Goal: Task Accomplishment & Management: Use online tool/utility

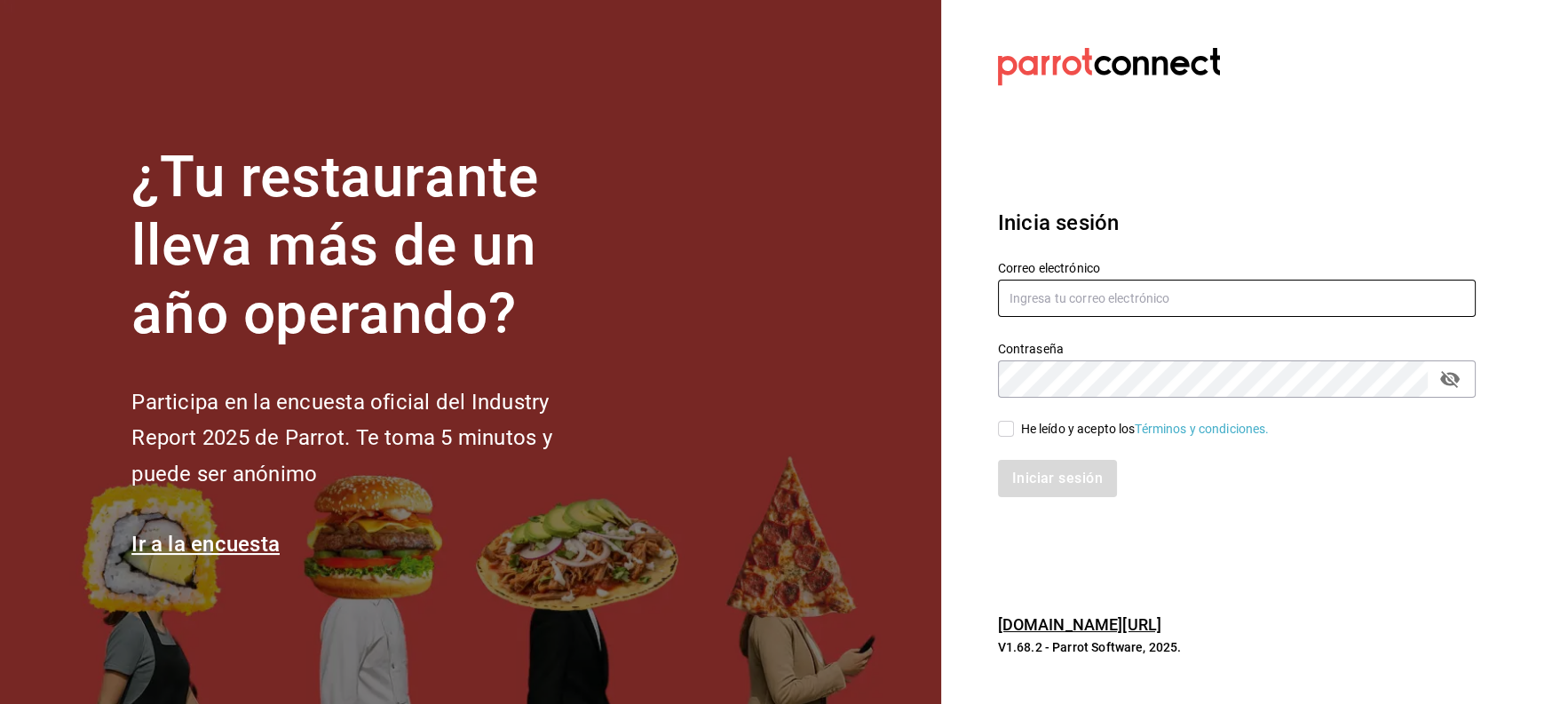
click at [1098, 299] on input "text" at bounding box center [1237, 299] width 478 height 38
type input "jbazan2908@hotmail.com"
click at [1448, 375] on icon "passwordField" at bounding box center [1450, 379] width 20 height 17
click at [1008, 428] on input "He leído y acepto los Términos y condiciones." at bounding box center [1006, 429] width 16 height 16
checkbox input "true"
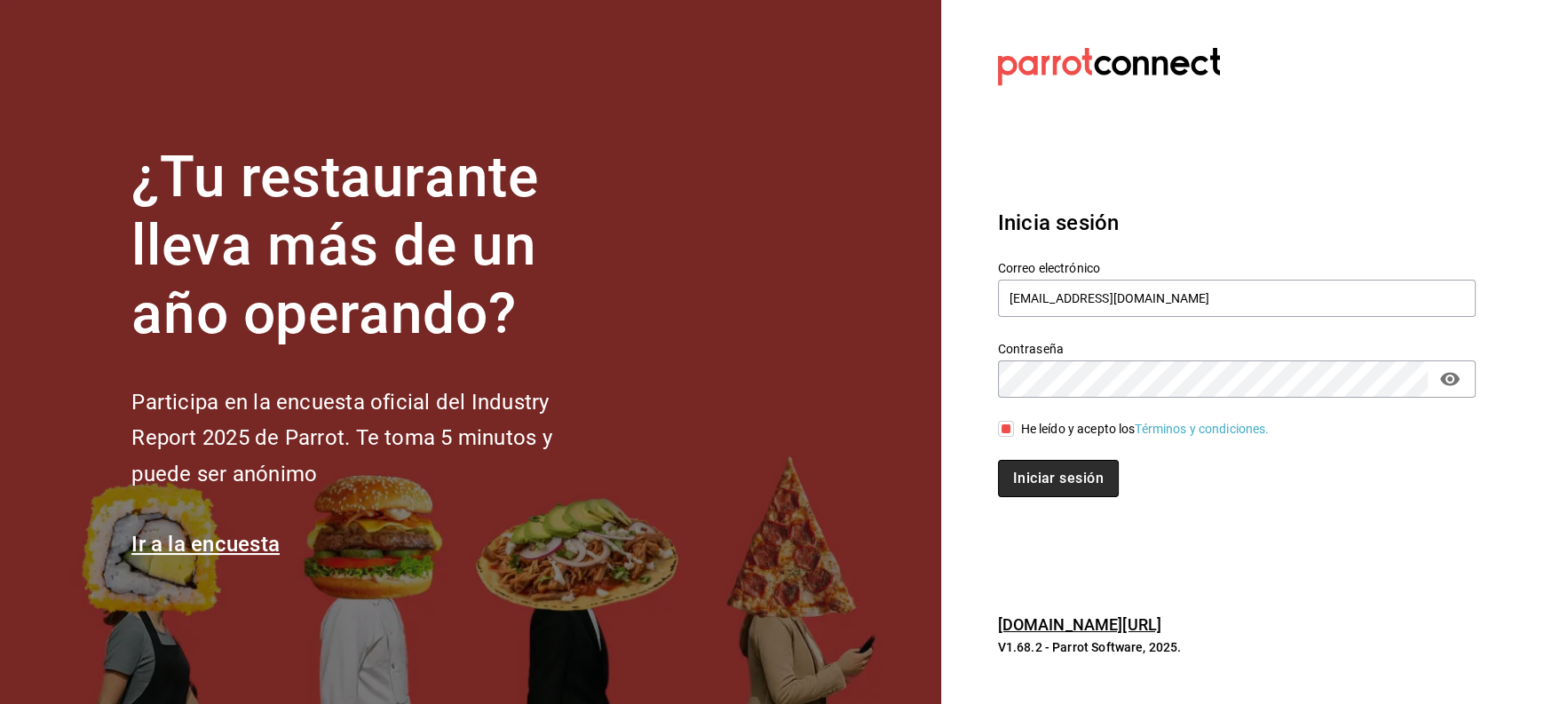
click at [1030, 478] on button "Iniciar sesión" at bounding box center [1058, 479] width 121 height 38
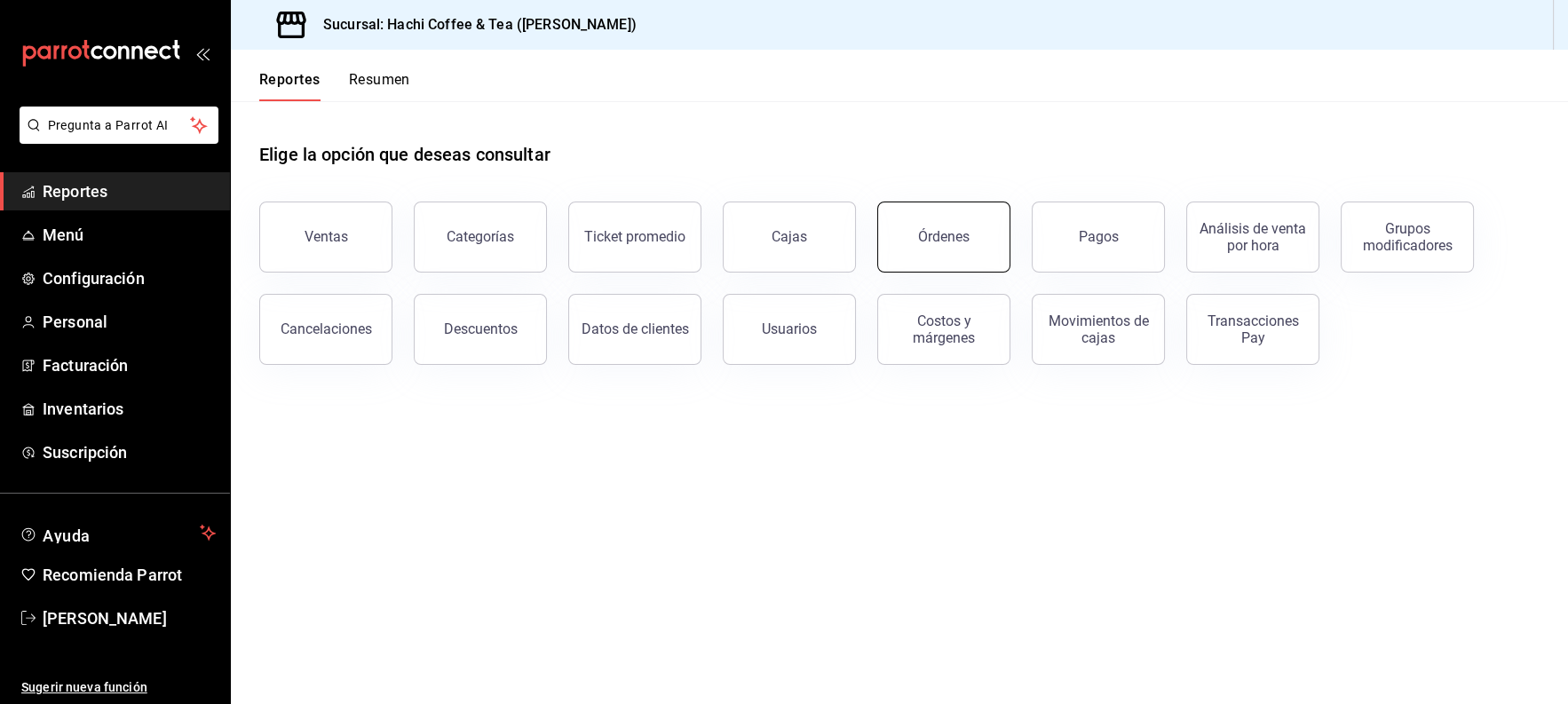
click at [937, 243] on div "Órdenes" at bounding box center [945, 236] width 52 height 17
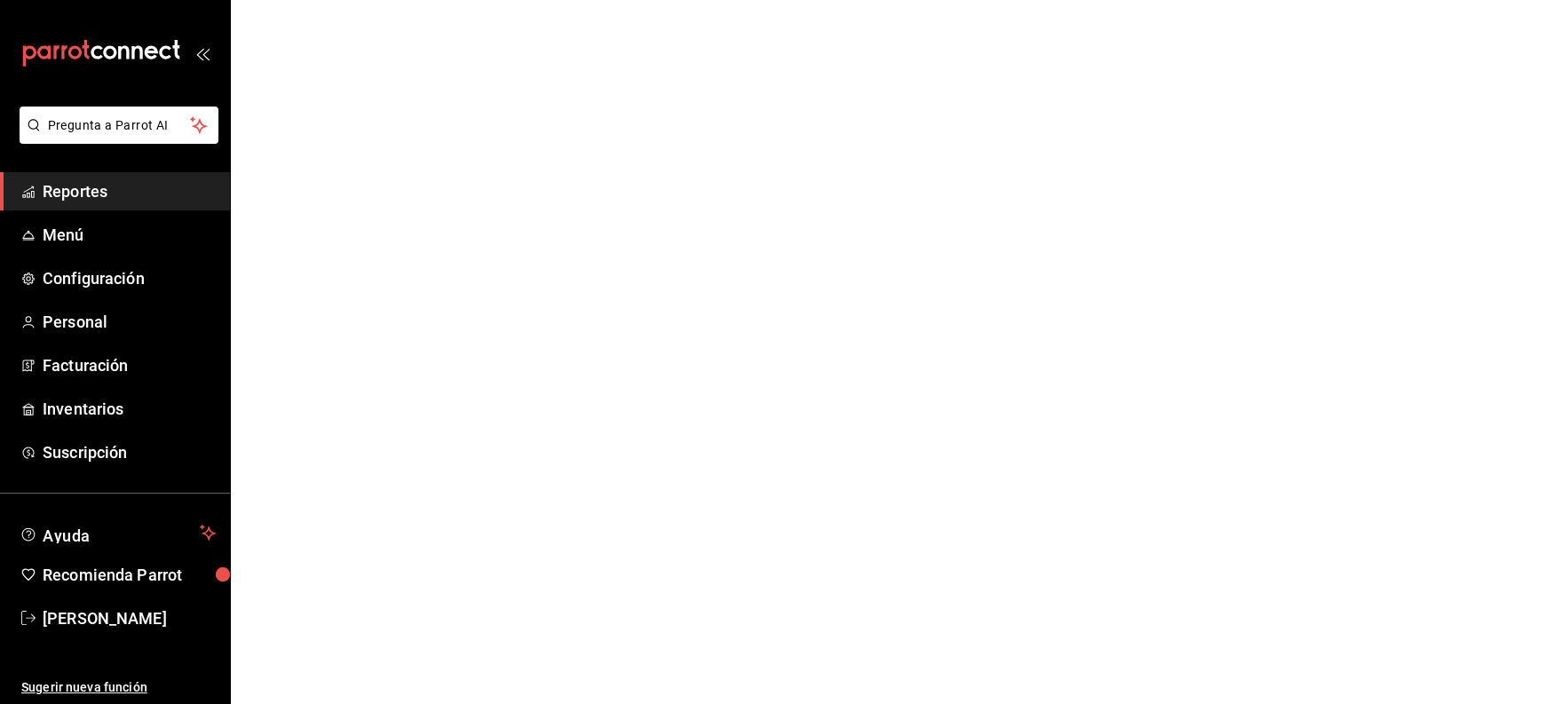
click at [139, 198] on span "Reportes" at bounding box center [130, 191] width 174 height 24
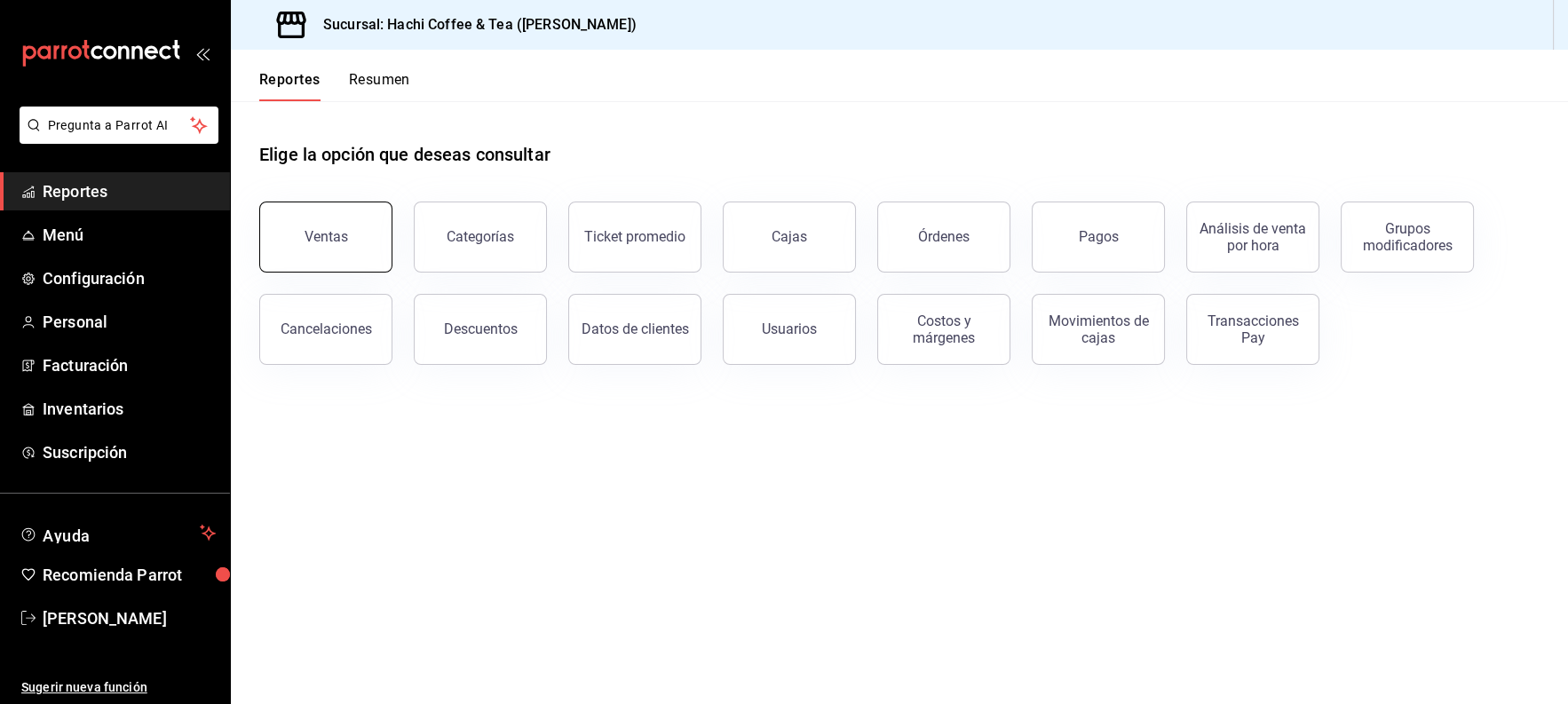
click at [352, 254] on button "Ventas" at bounding box center [326, 236] width 133 height 71
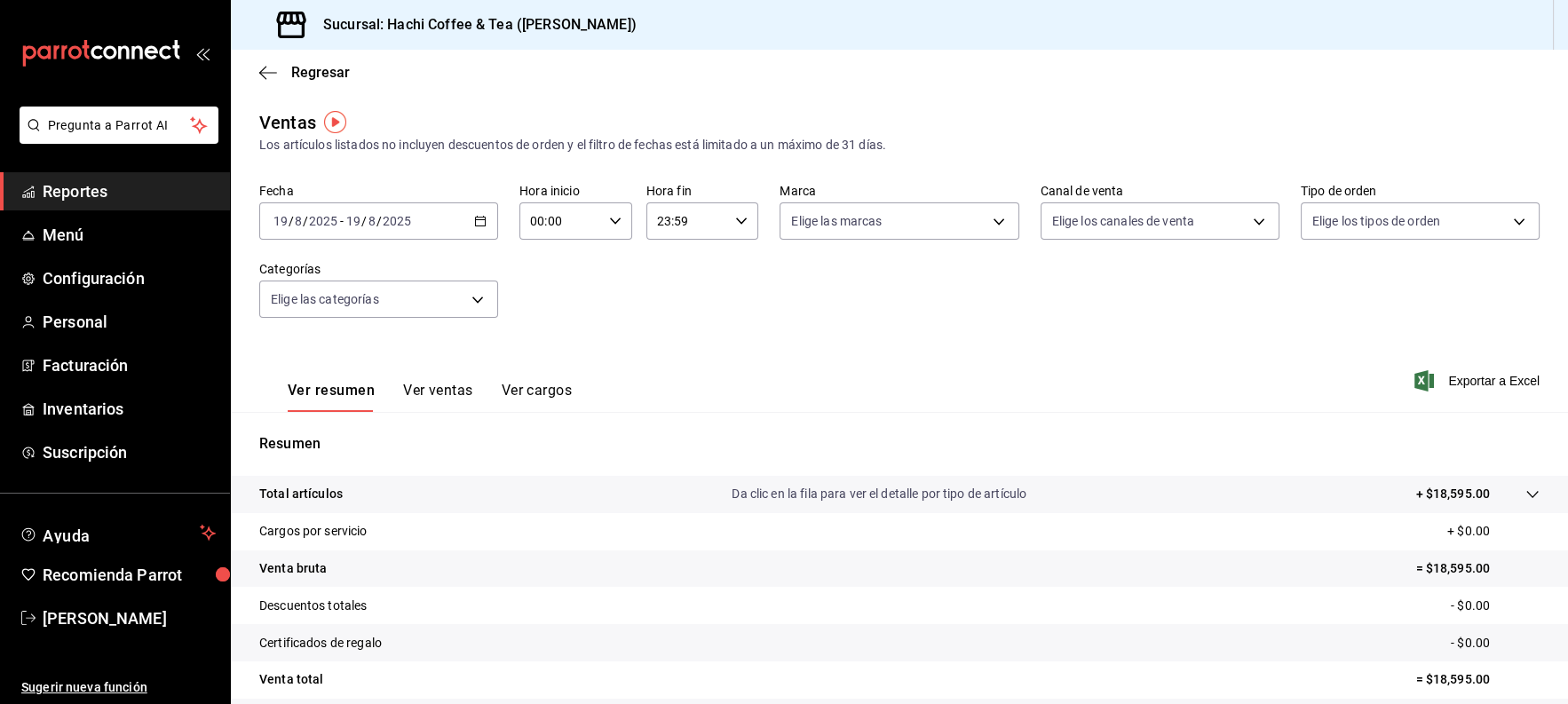
click at [139, 189] on span "Reportes" at bounding box center [130, 191] width 174 height 24
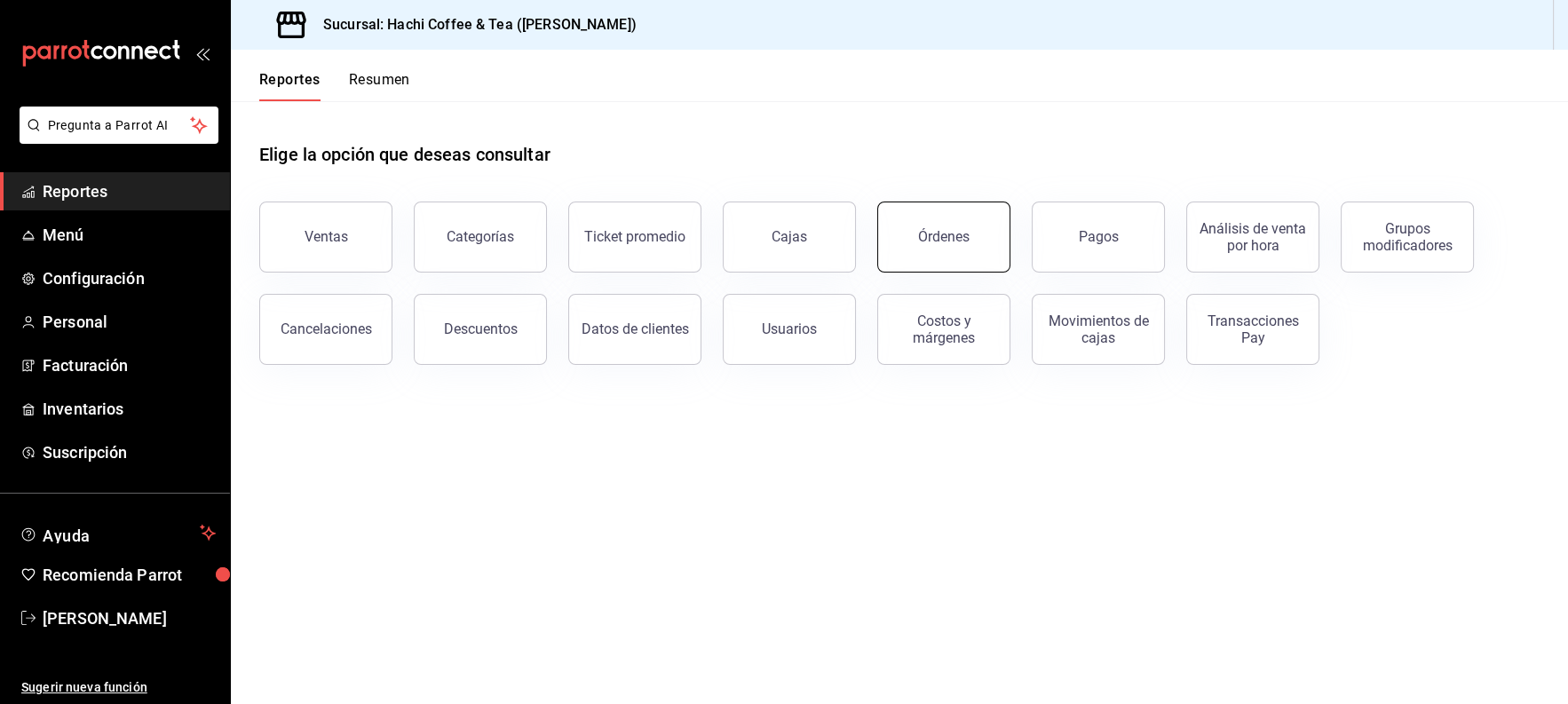
click at [952, 241] on div "Órdenes" at bounding box center [945, 236] width 52 height 17
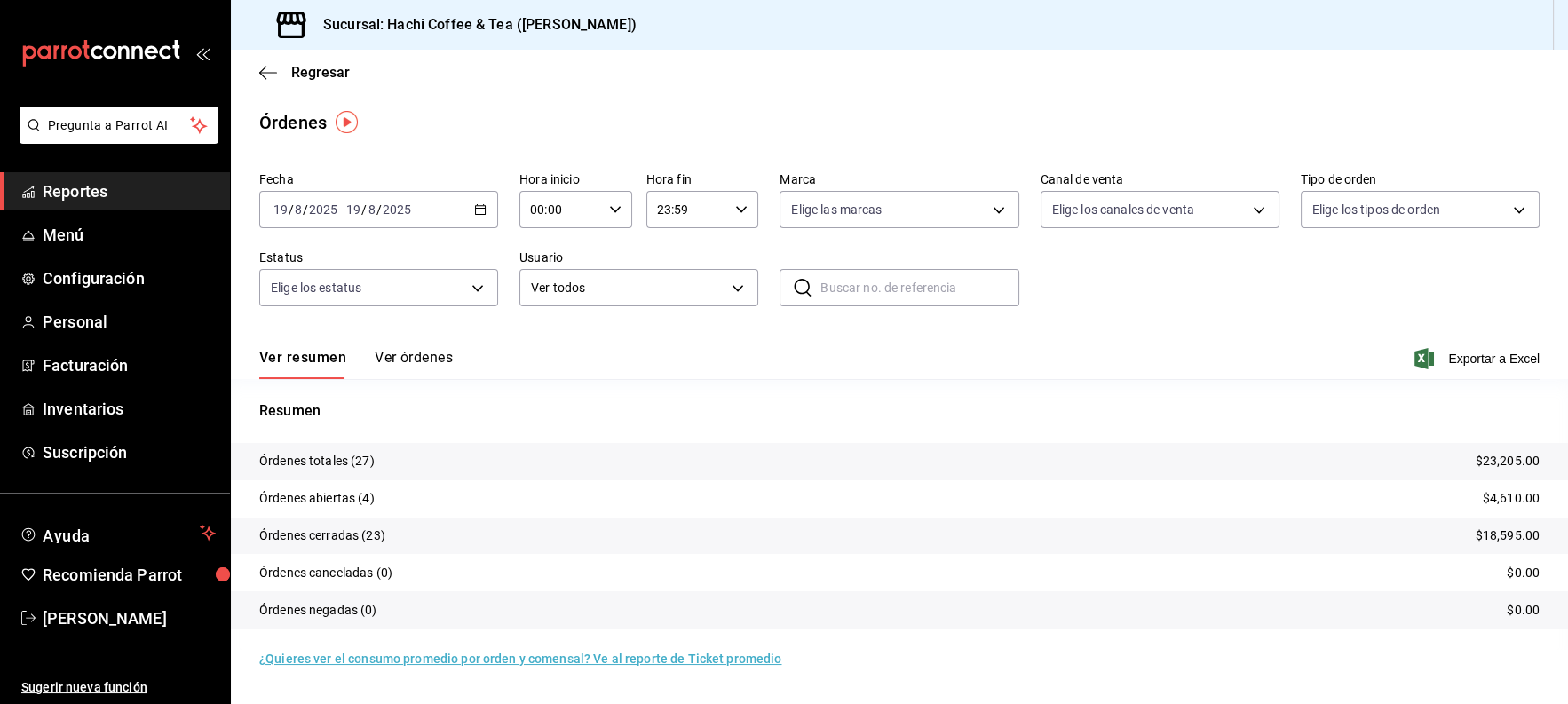
click at [95, 209] on link "Reportes" at bounding box center [114, 191] width 230 height 38
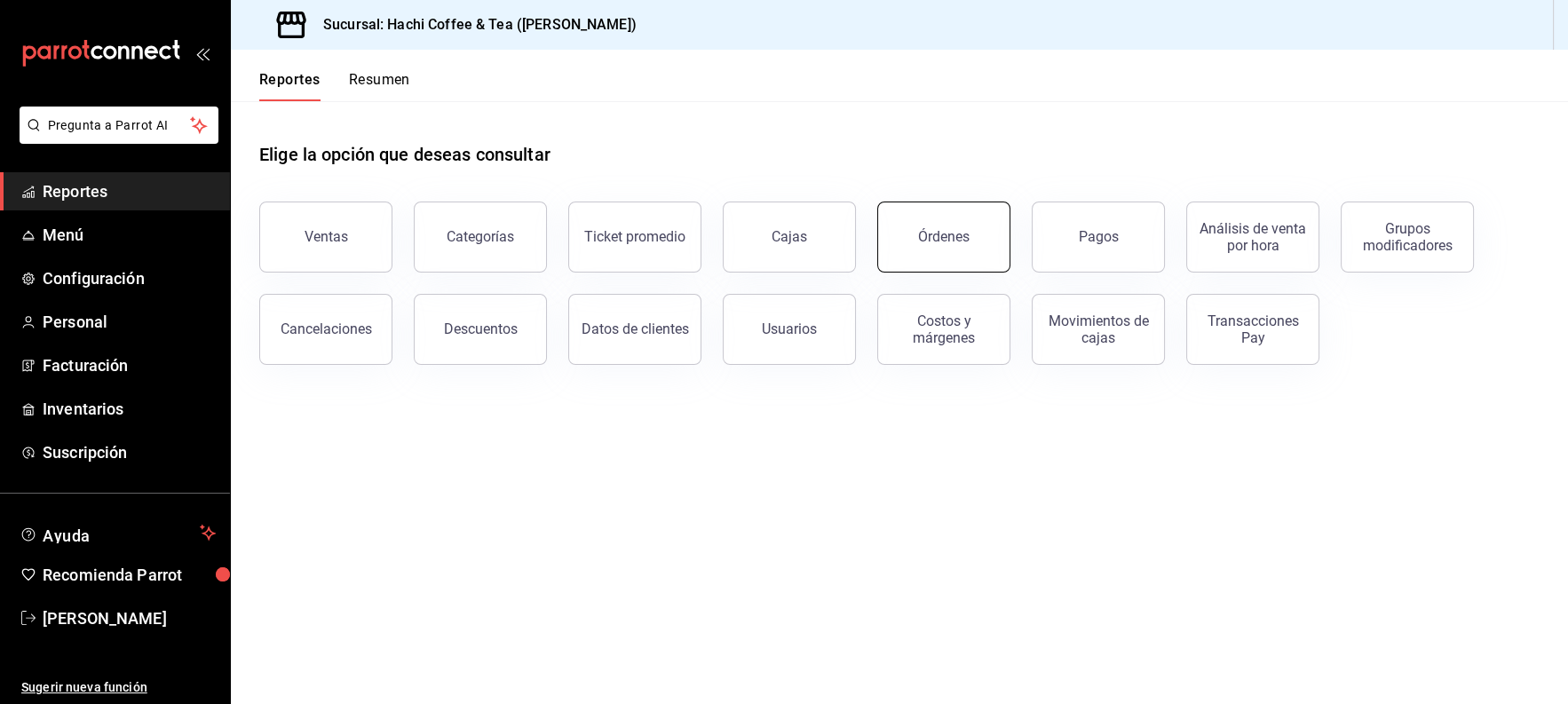
click at [962, 257] on button "Órdenes" at bounding box center [944, 236] width 133 height 71
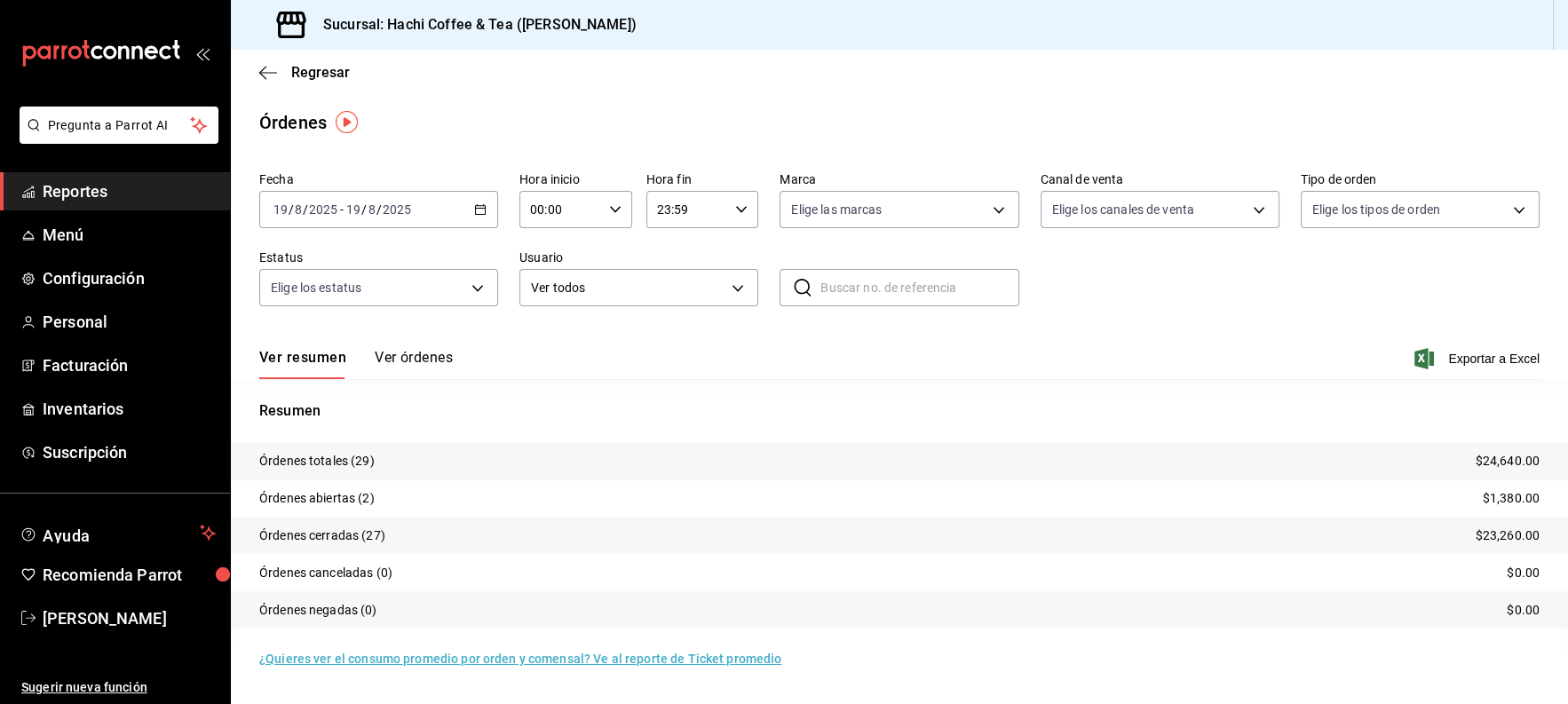
click at [127, 192] on span "Reportes" at bounding box center [130, 191] width 174 height 24
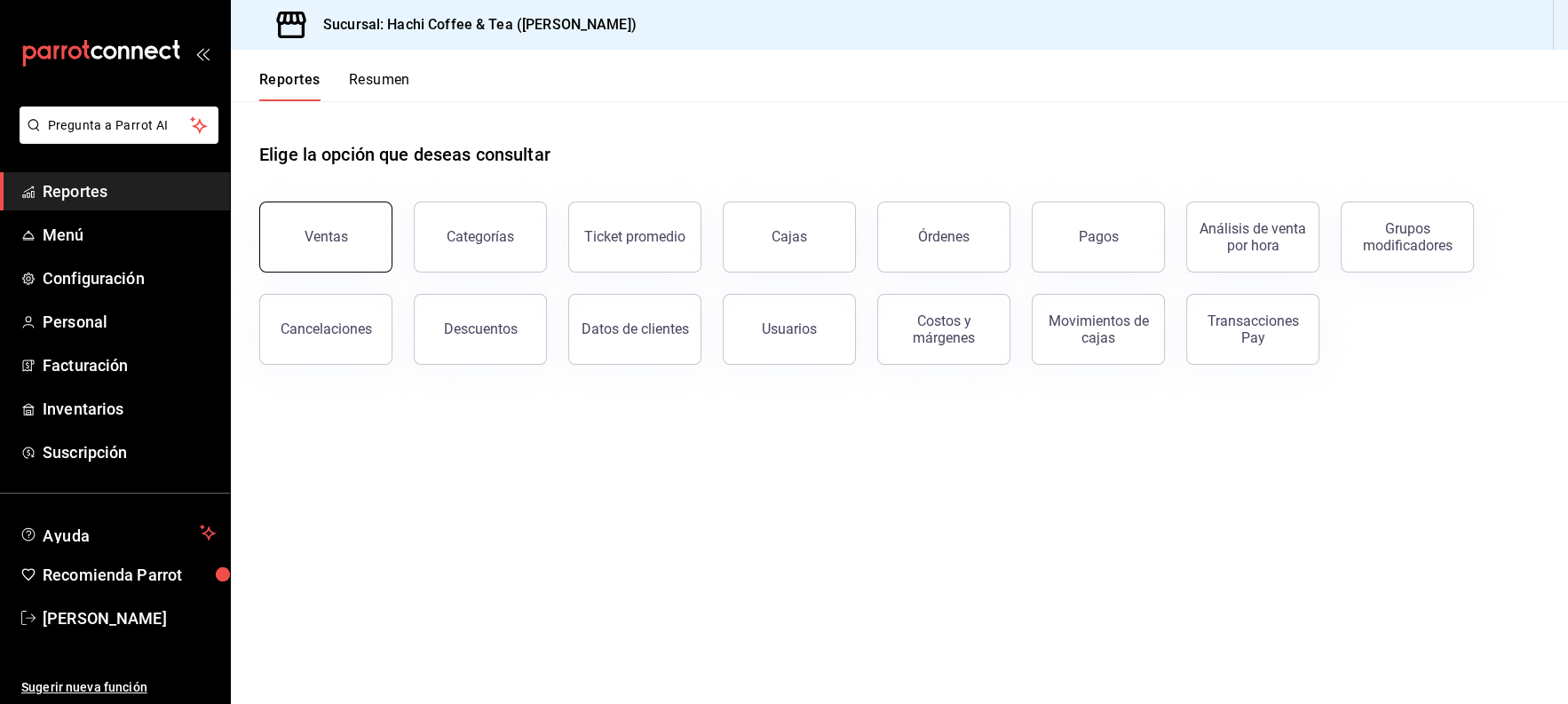
click at [324, 238] on div "Ventas" at bounding box center [326, 236] width 44 height 17
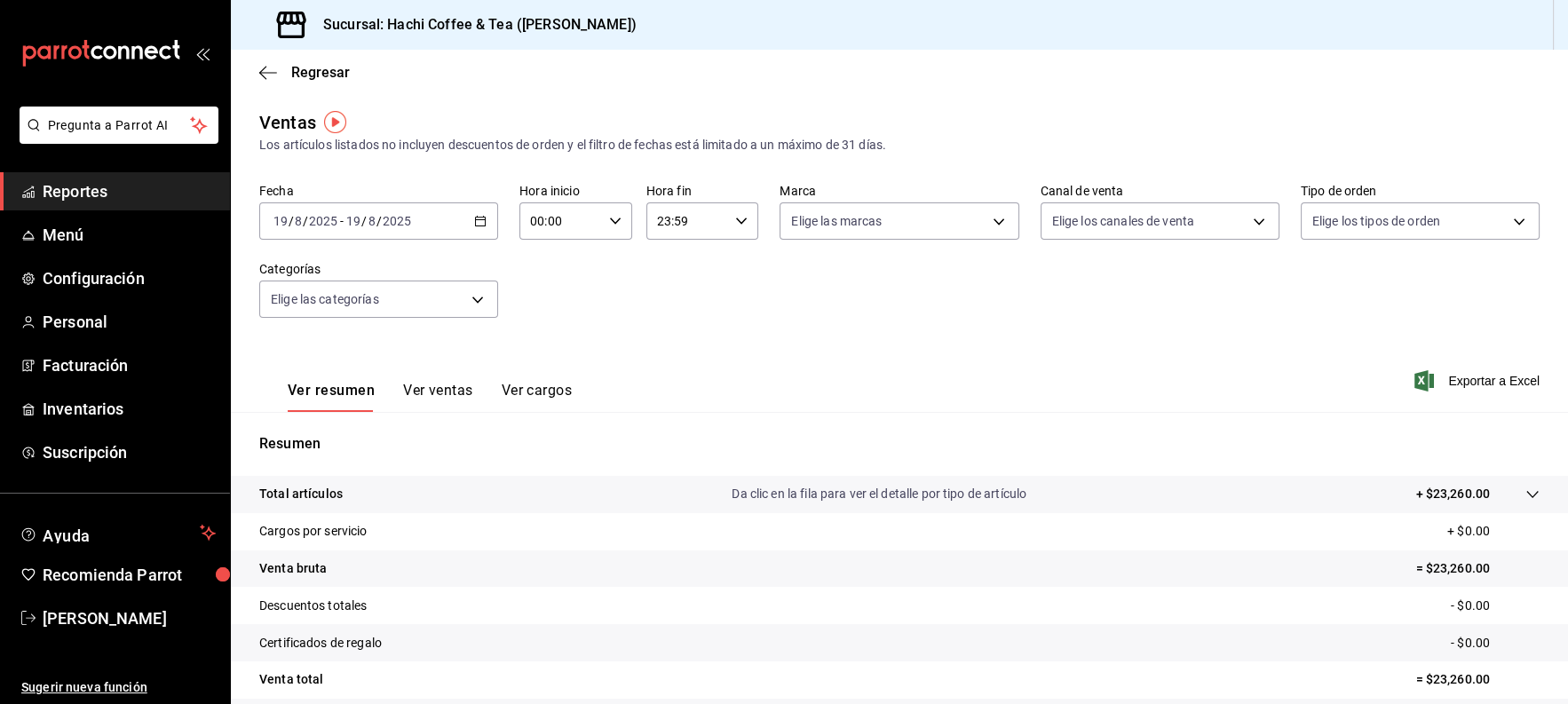
click at [89, 193] on span "Reportes" at bounding box center [130, 191] width 174 height 24
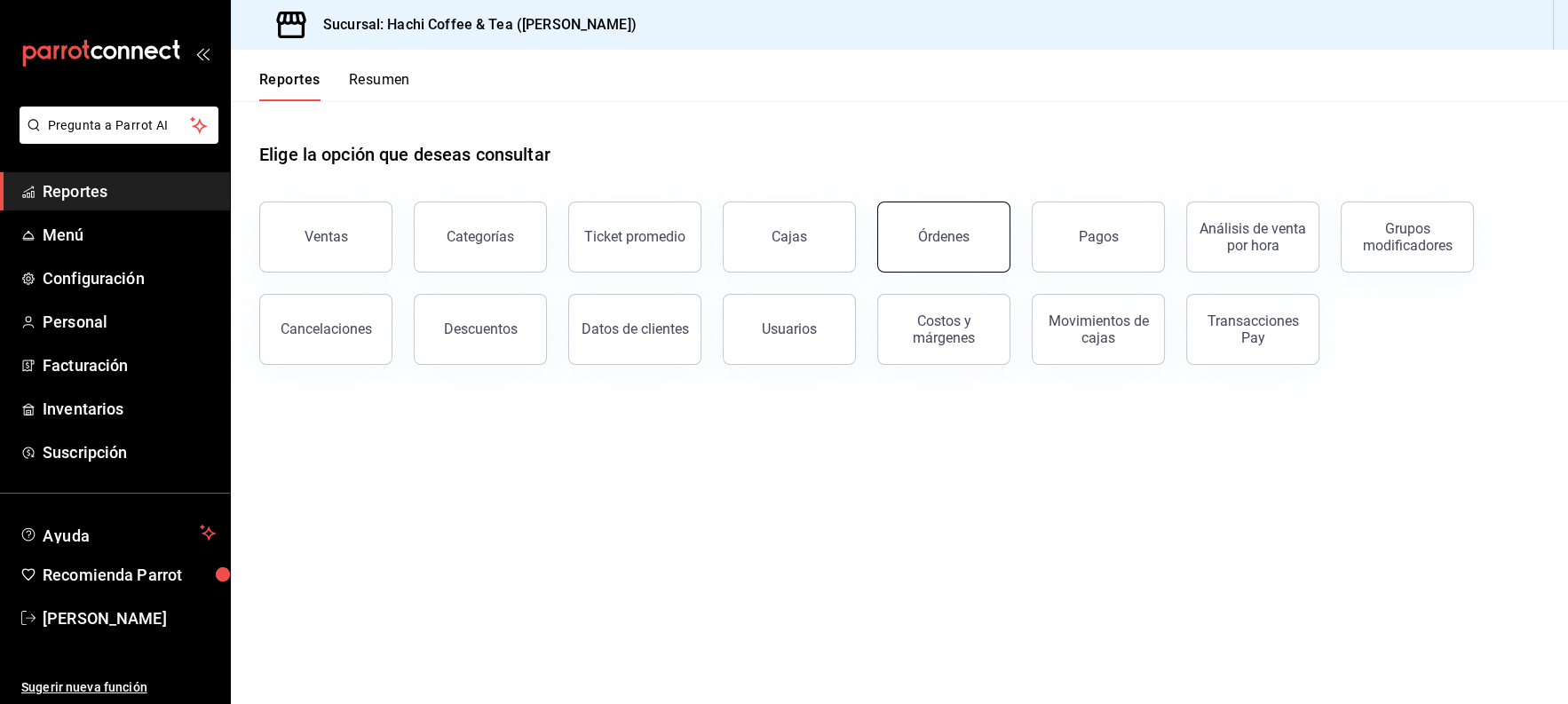
click at [926, 235] on div "Órdenes" at bounding box center [945, 236] width 52 height 17
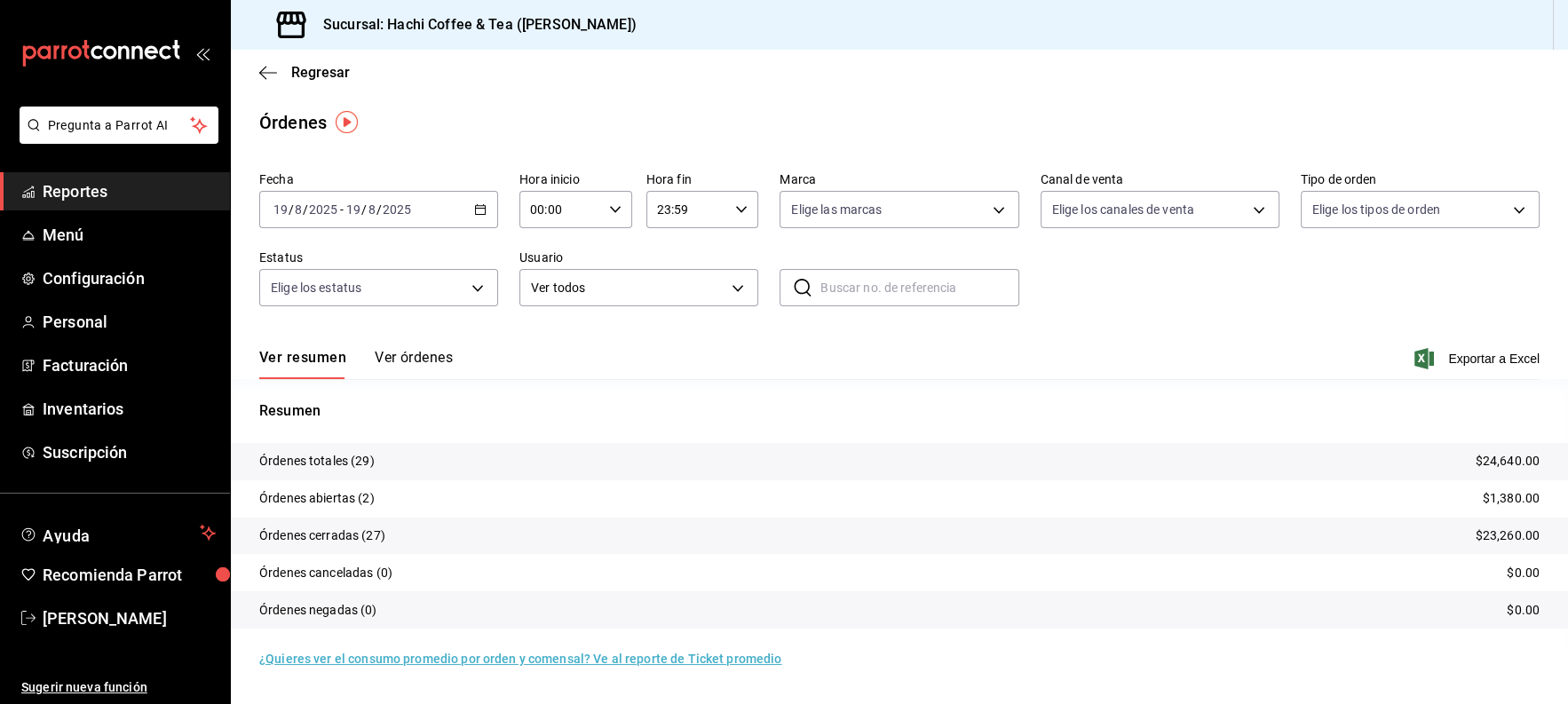
click at [136, 187] on span "Reportes" at bounding box center [130, 191] width 174 height 24
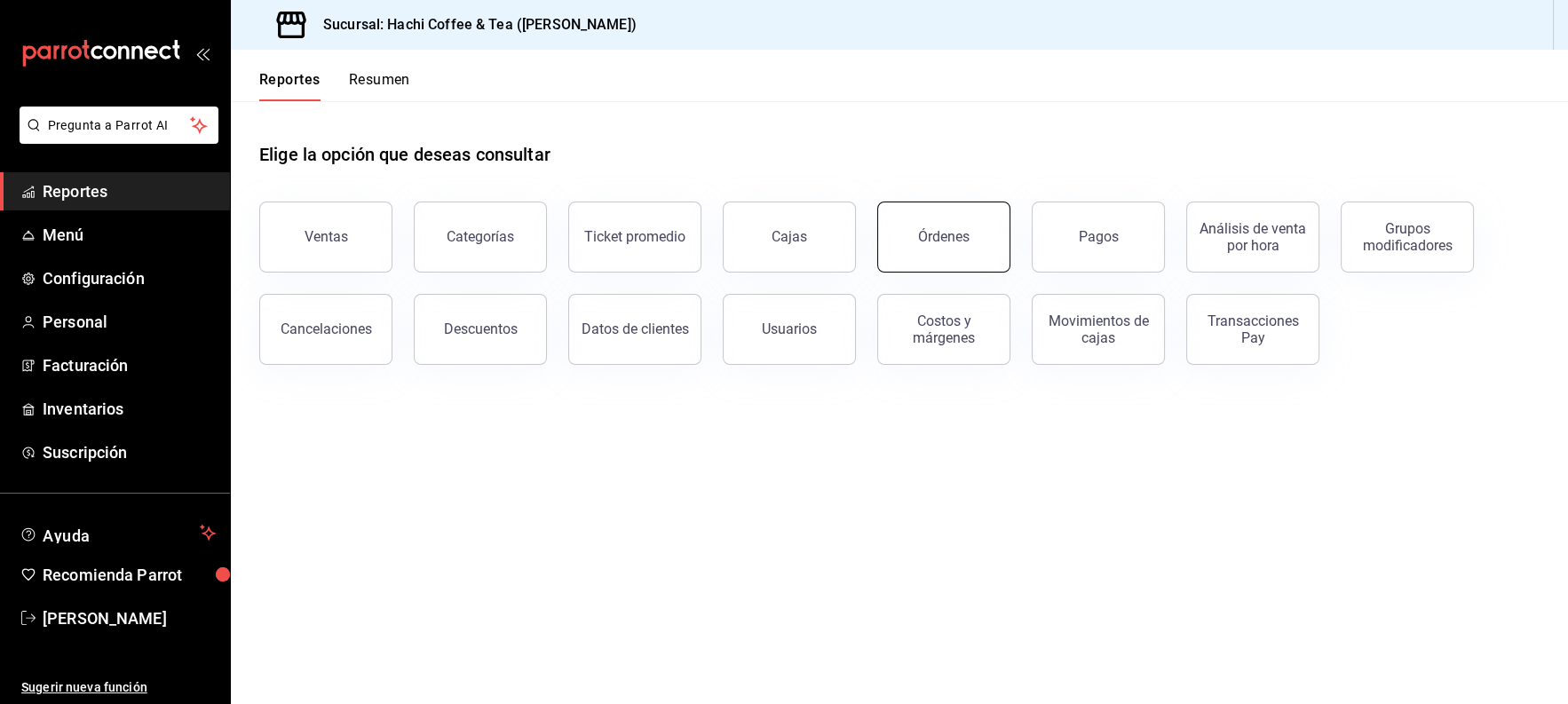
click at [948, 237] on div "Órdenes" at bounding box center [945, 236] width 52 height 17
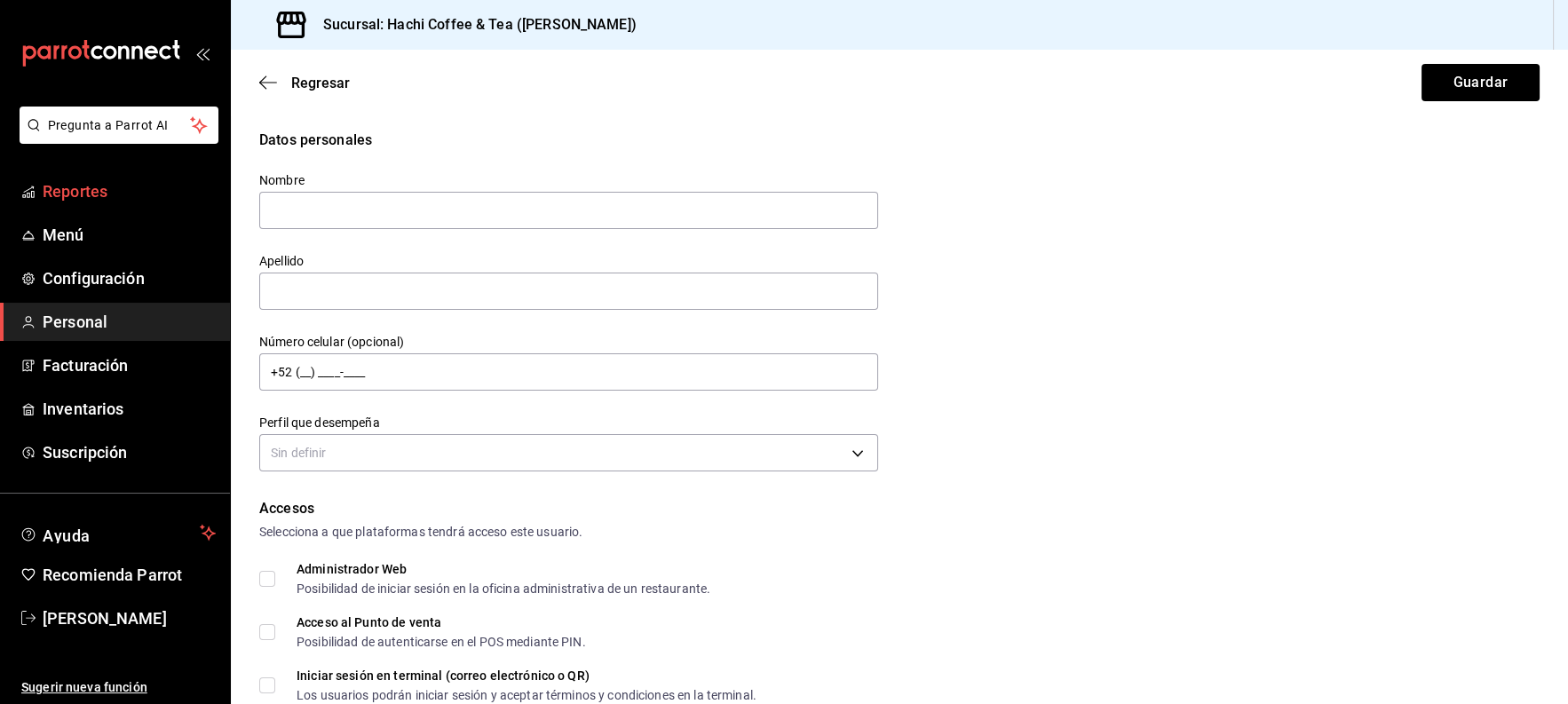
click at [97, 203] on link "Reportes" at bounding box center [114, 191] width 230 height 38
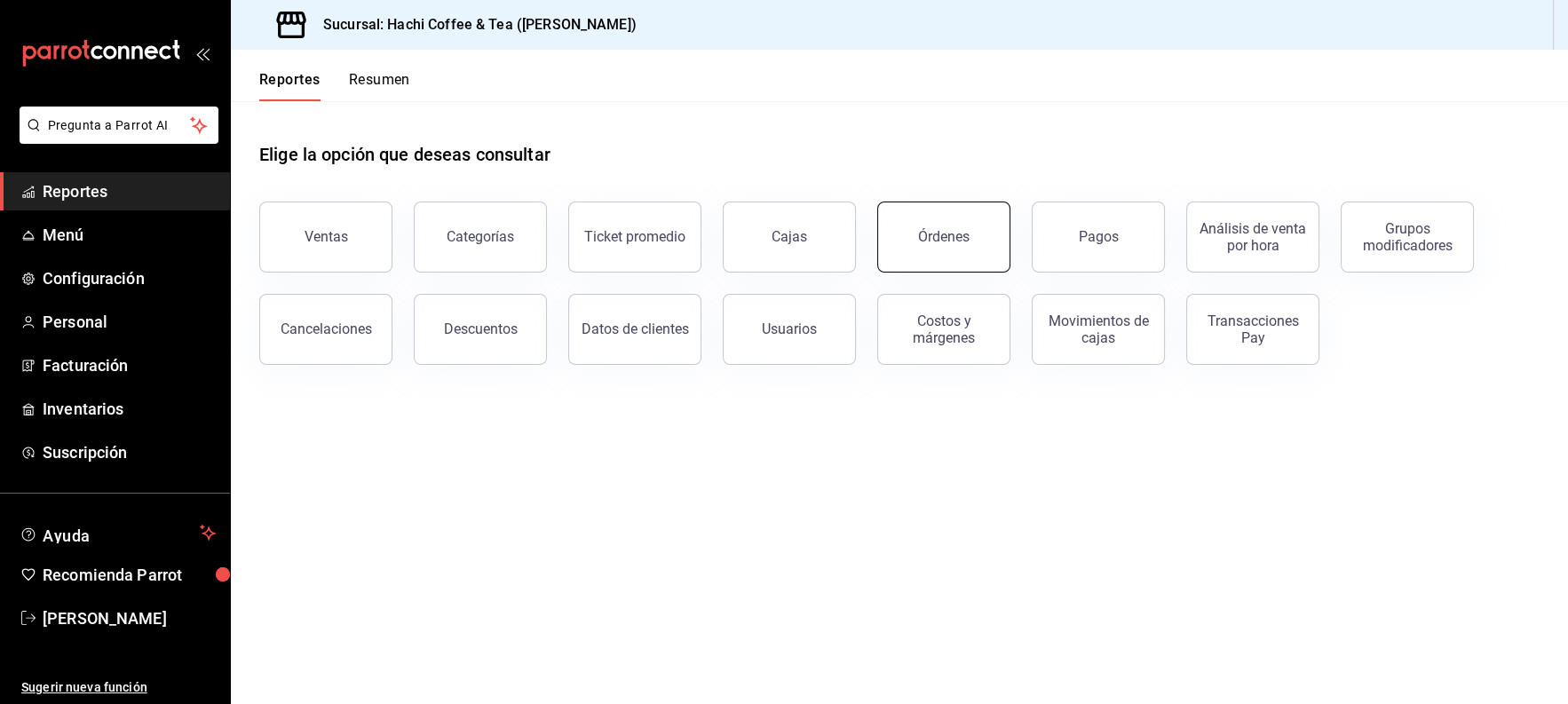
click at [976, 255] on button "Órdenes" at bounding box center [944, 236] width 133 height 71
click at [976, 255] on html "Pregunta a Parrot AI Reportes Menú Configuración Personal Facturación Inventari…" at bounding box center [784, 352] width 1568 height 704
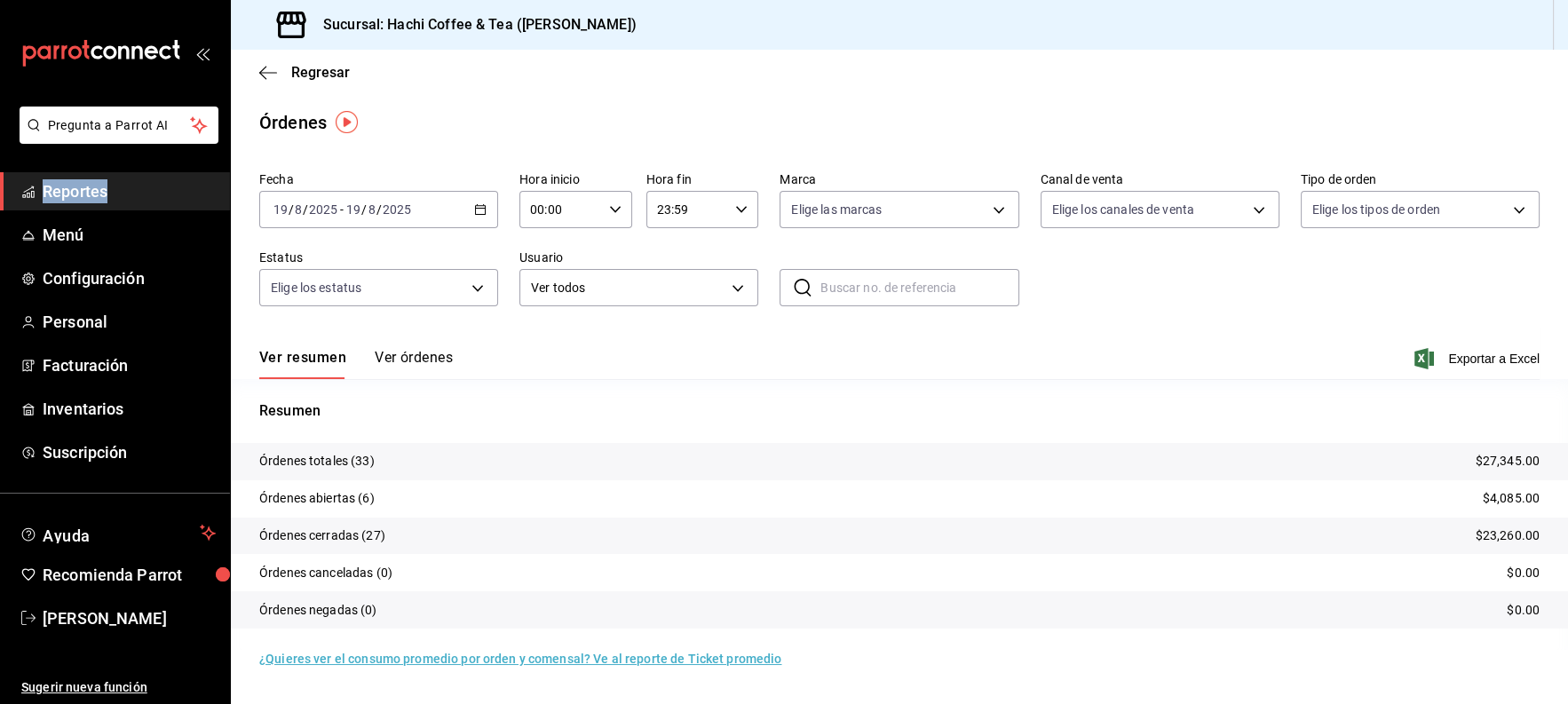
click at [64, 191] on span "Reportes" at bounding box center [130, 191] width 174 height 24
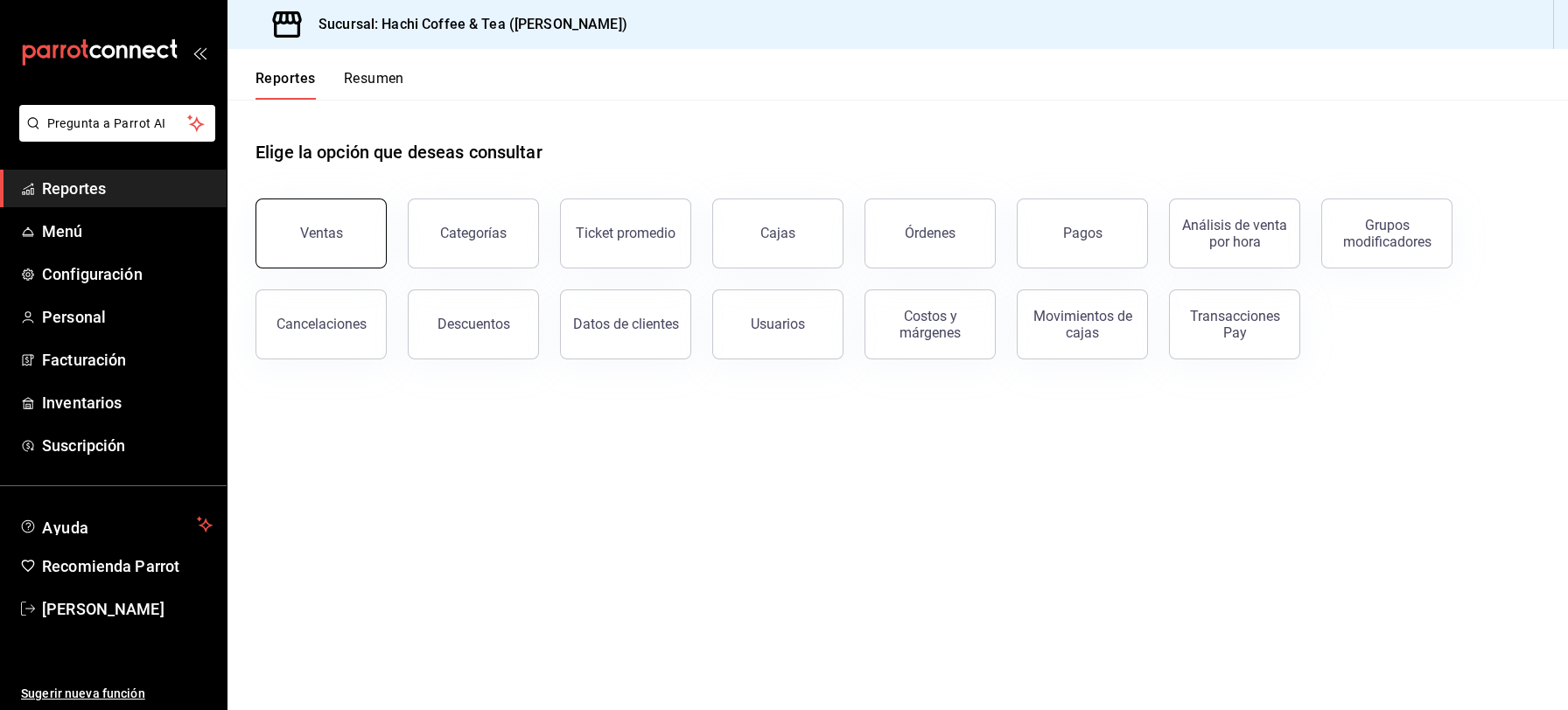
click at [308, 244] on button "Ventas" at bounding box center [321, 233] width 131 height 70
